Goal: Task Accomplishment & Management: Manage account settings

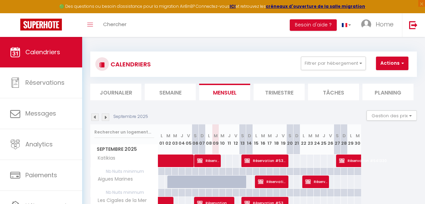
select select
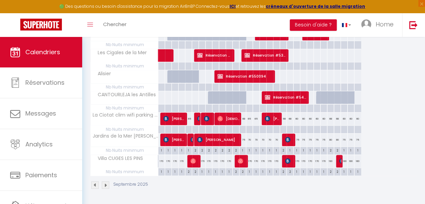
scroll to position [149, 0]
click at [221, 73] on img at bounding box center [220, 75] width 5 height 5
select select "OK"
select select "KO"
select select "0"
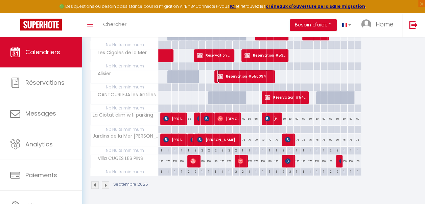
select select "0"
select select "1"
select select
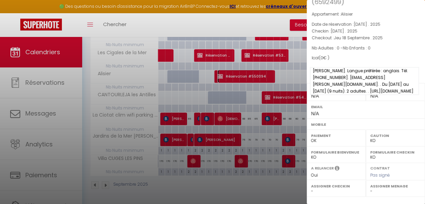
scroll to position [29, 0]
